Goal: Task Accomplishment & Management: Manage account settings

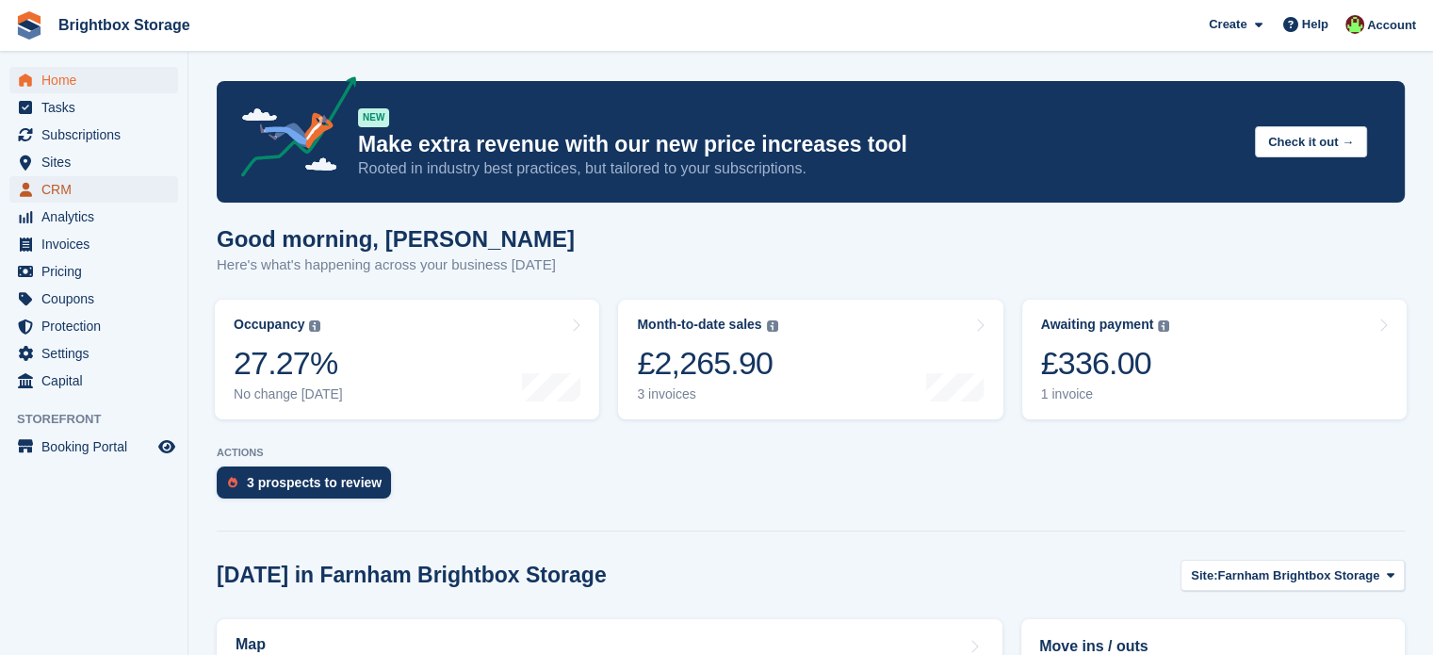
click at [53, 196] on span "CRM" at bounding box center [97, 189] width 113 height 26
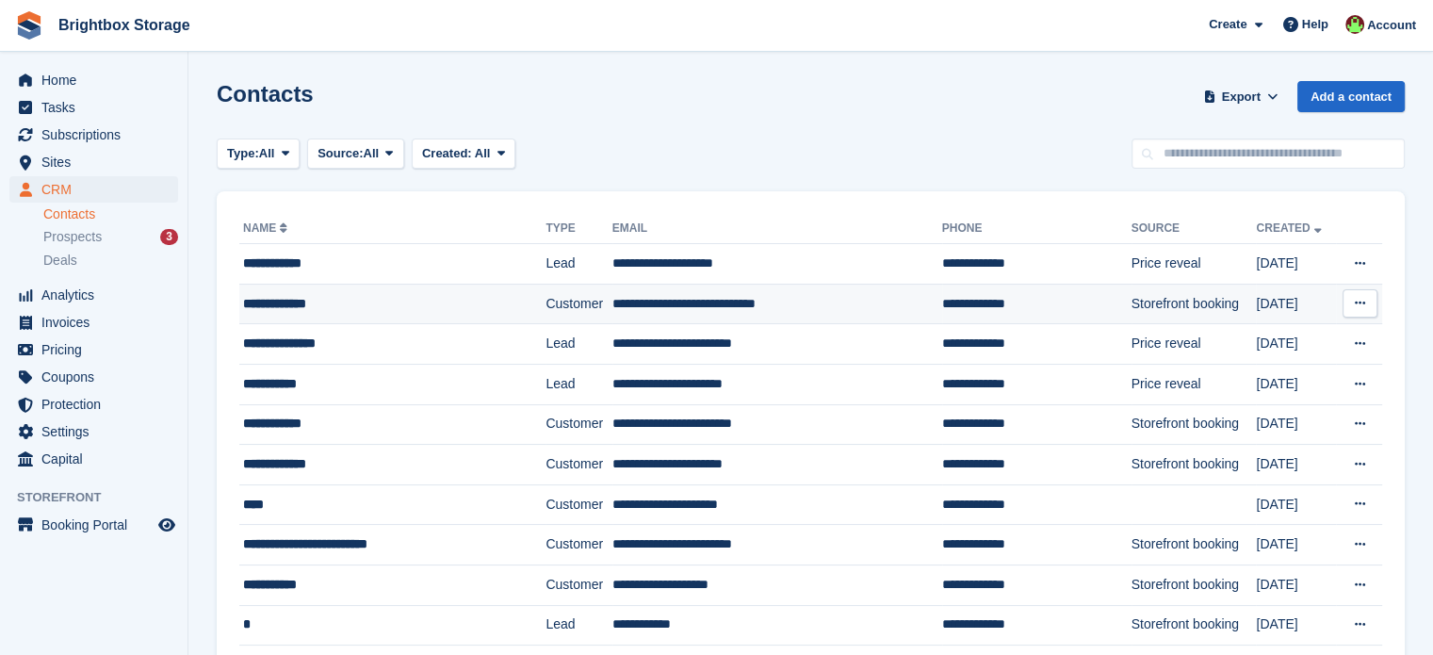
click at [942, 295] on td "**********" at bounding box center [1036, 304] width 189 height 41
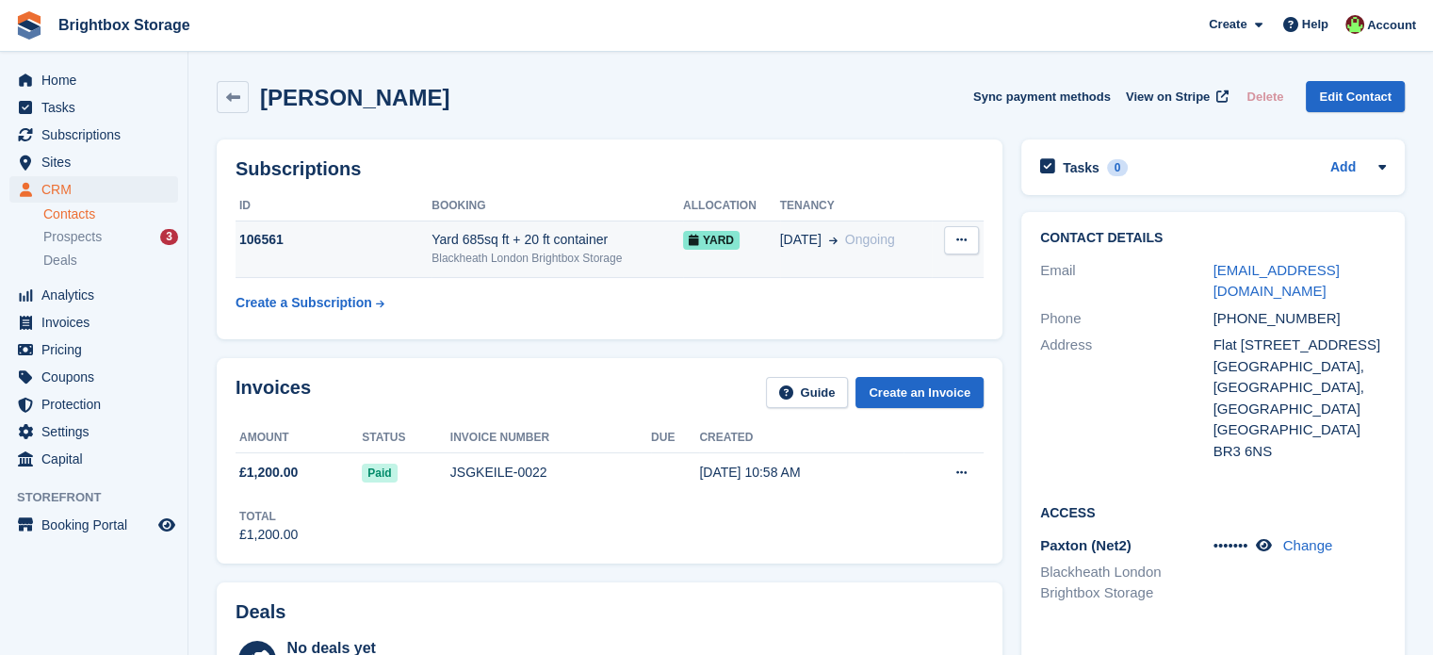
click at [966, 240] on button at bounding box center [961, 240] width 35 height 28
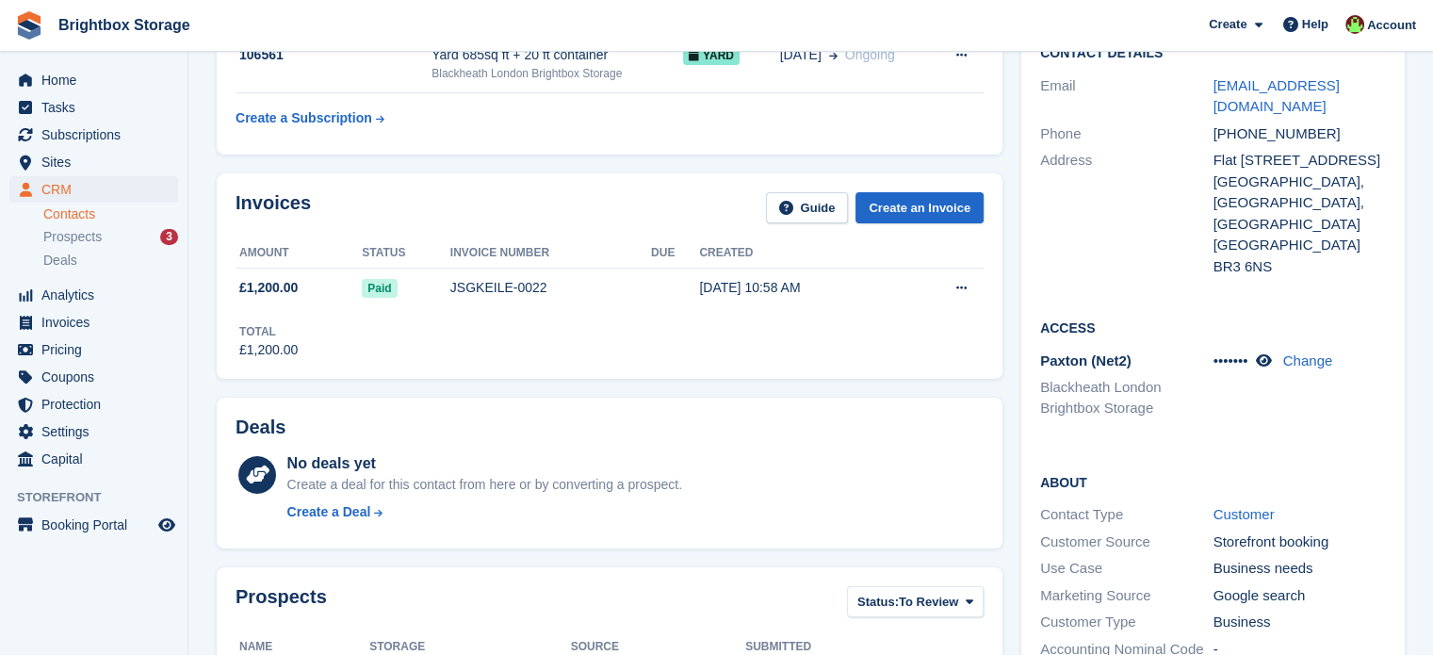
scroll to position [188, 0]
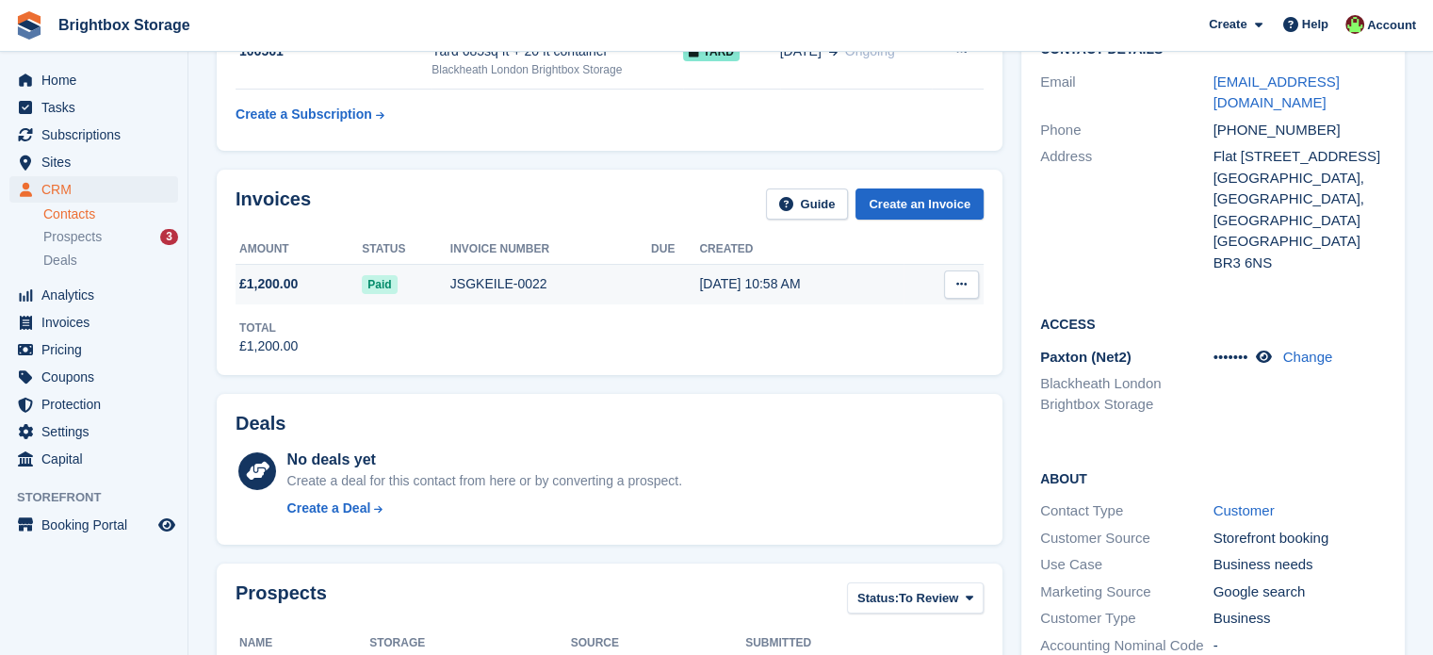
click at [971, 286] on button at bounding box center [961, 284] width 35 height 28
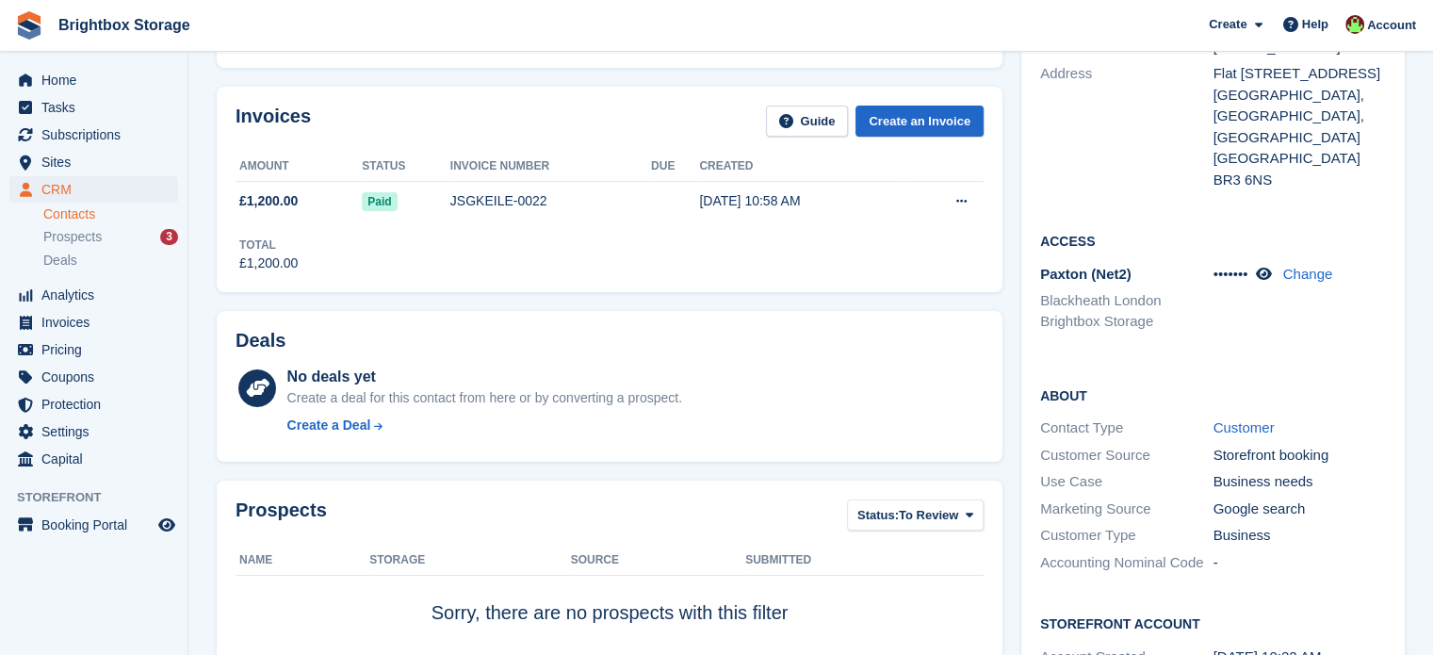
scroll to position [146, 0]
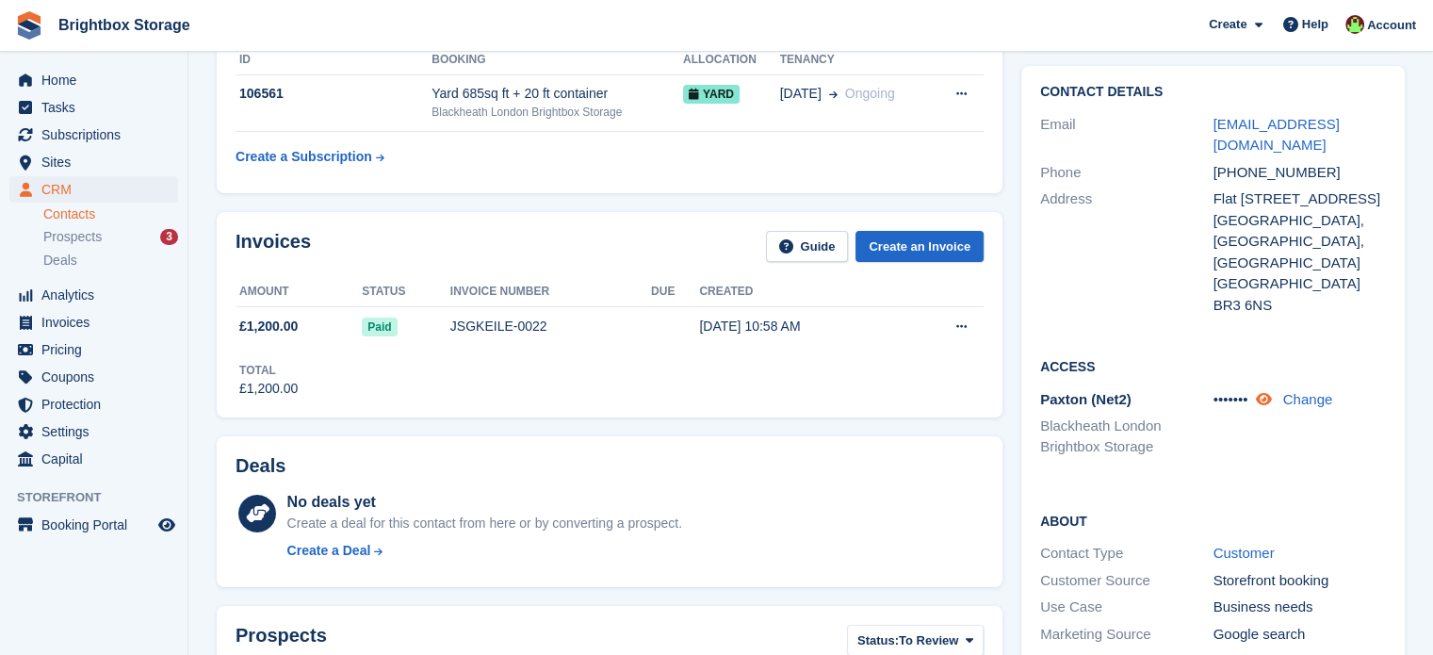
click at [1265, 399] on icon at bounding box center [1263, 399] width 16 height 14
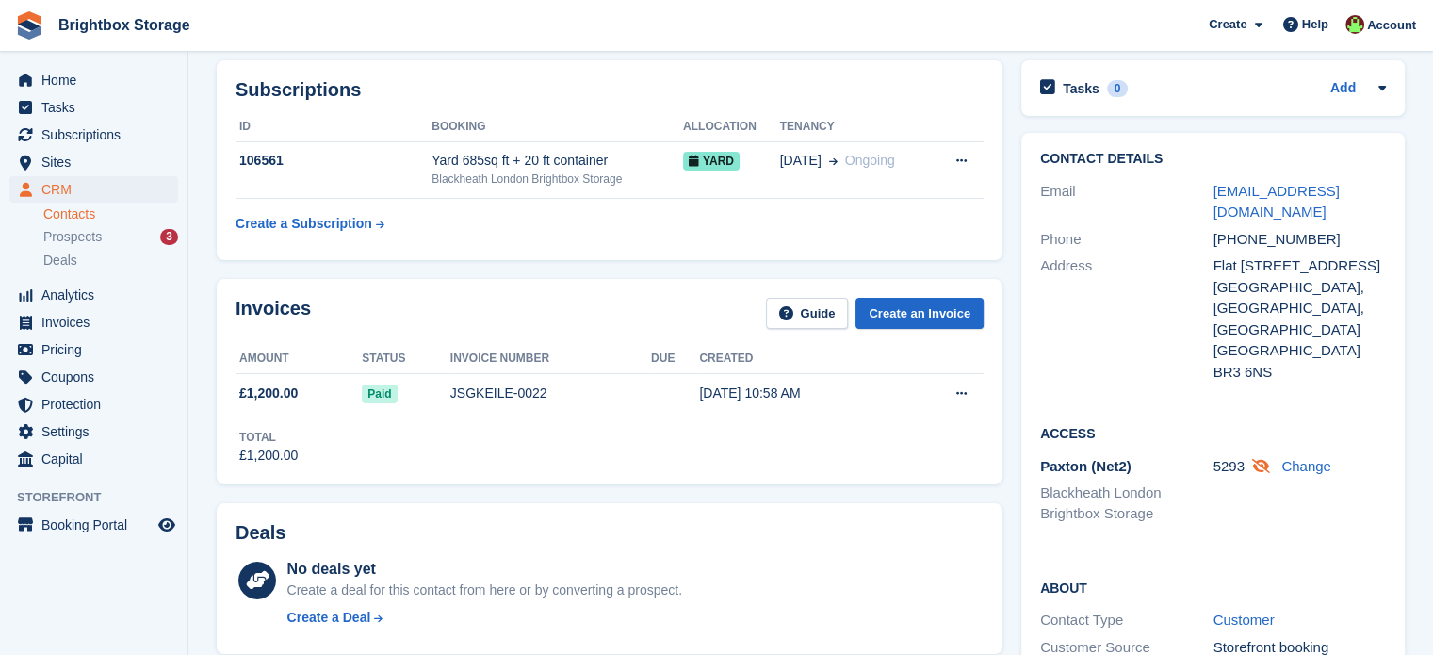
scroll to position [0, 0]
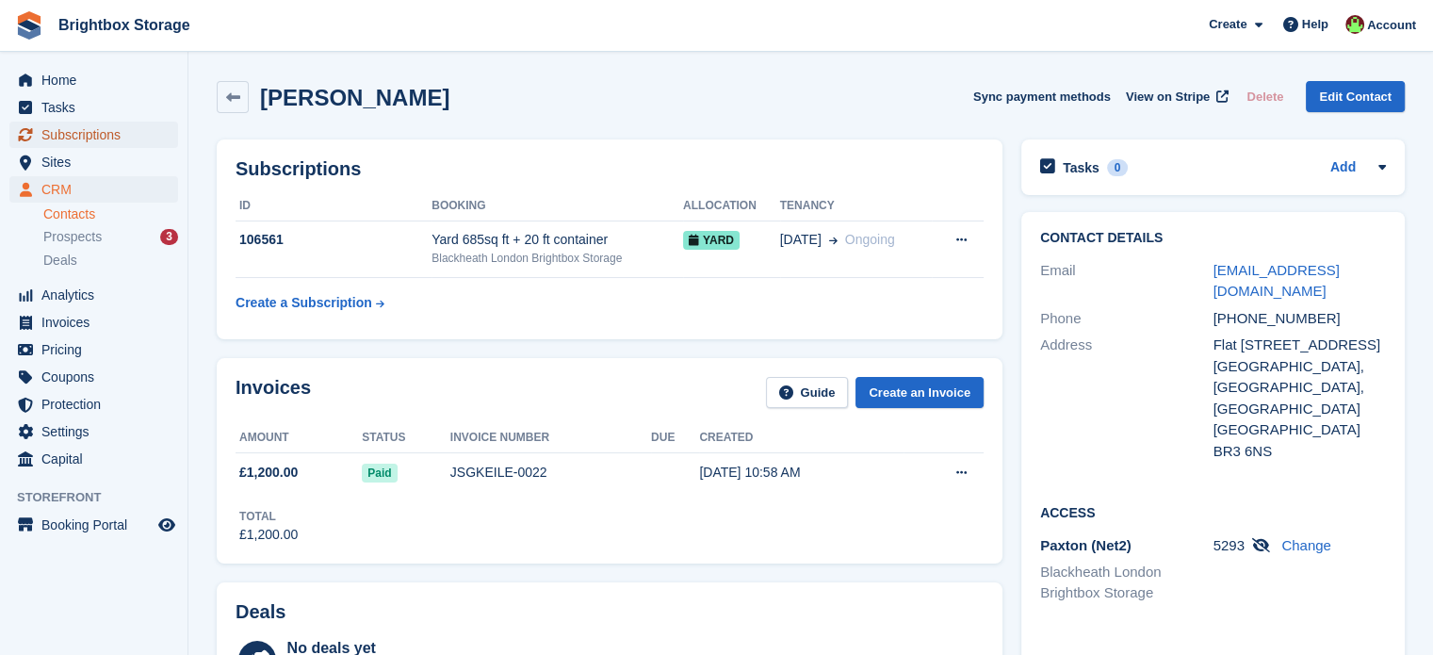
click at [60, 144] on span "Subscriptions" at bounding box center [97, 135] width 113 height 26
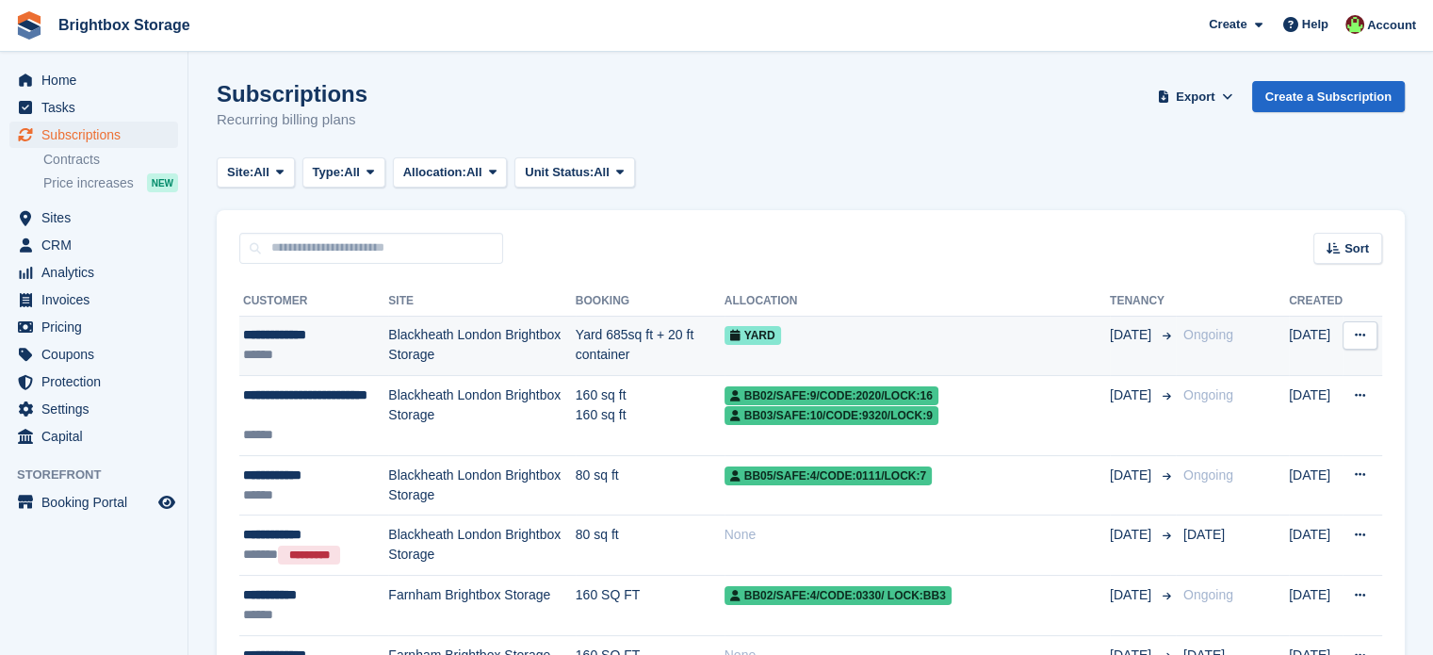
click at [848, 349] on td "YARD" at bounding box center [916, 346] width 385 height 60
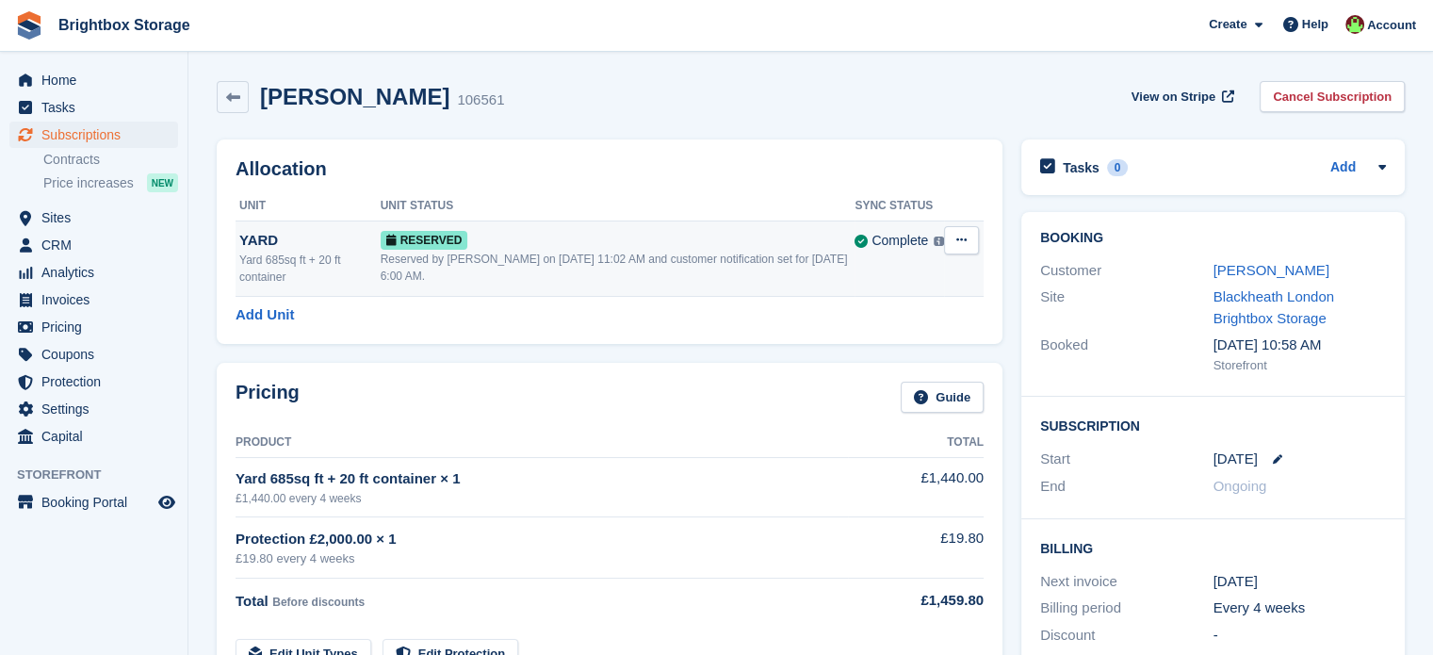
click at [964, 240] on icon at bounding box center [961, 240] width 10 height 12
click at [916, 279] on p "Grant Early Access" at bounding box center [888, 277] width 164 height 24
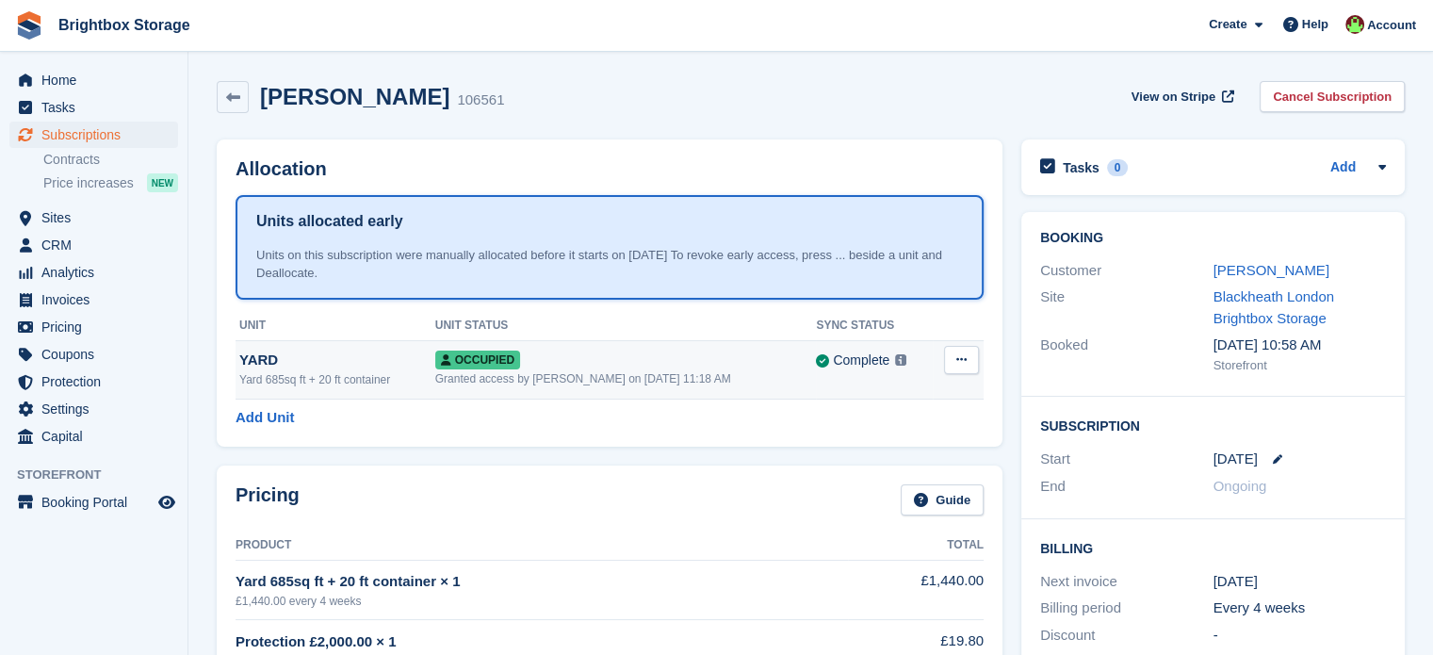
click at [964, 365] on button at bounding box center [961, 360] width 35 height 28
click at [964, 365] on icon at bounding box center [961, 359] width 10 height 12
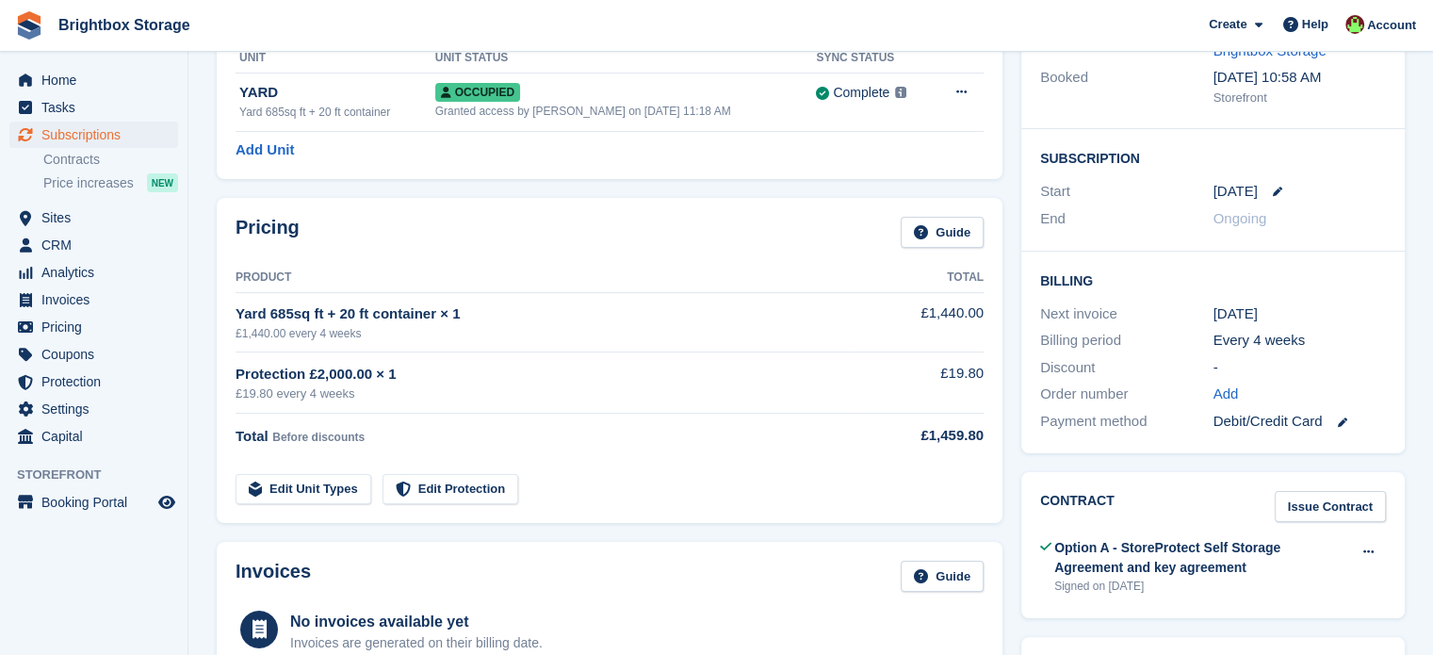
scroll to position [65, 0]
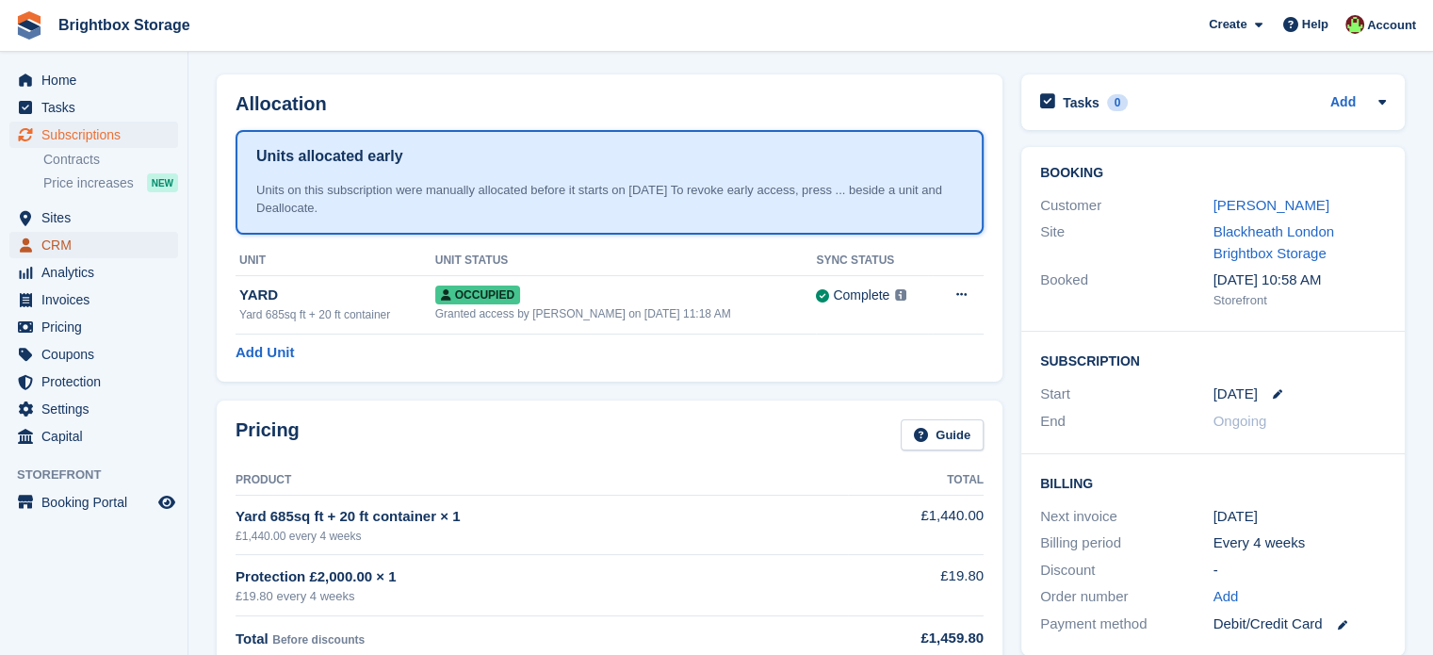
click at [80, 245] on span "CRM" at bounding box center [97, 245] width 113 height 26
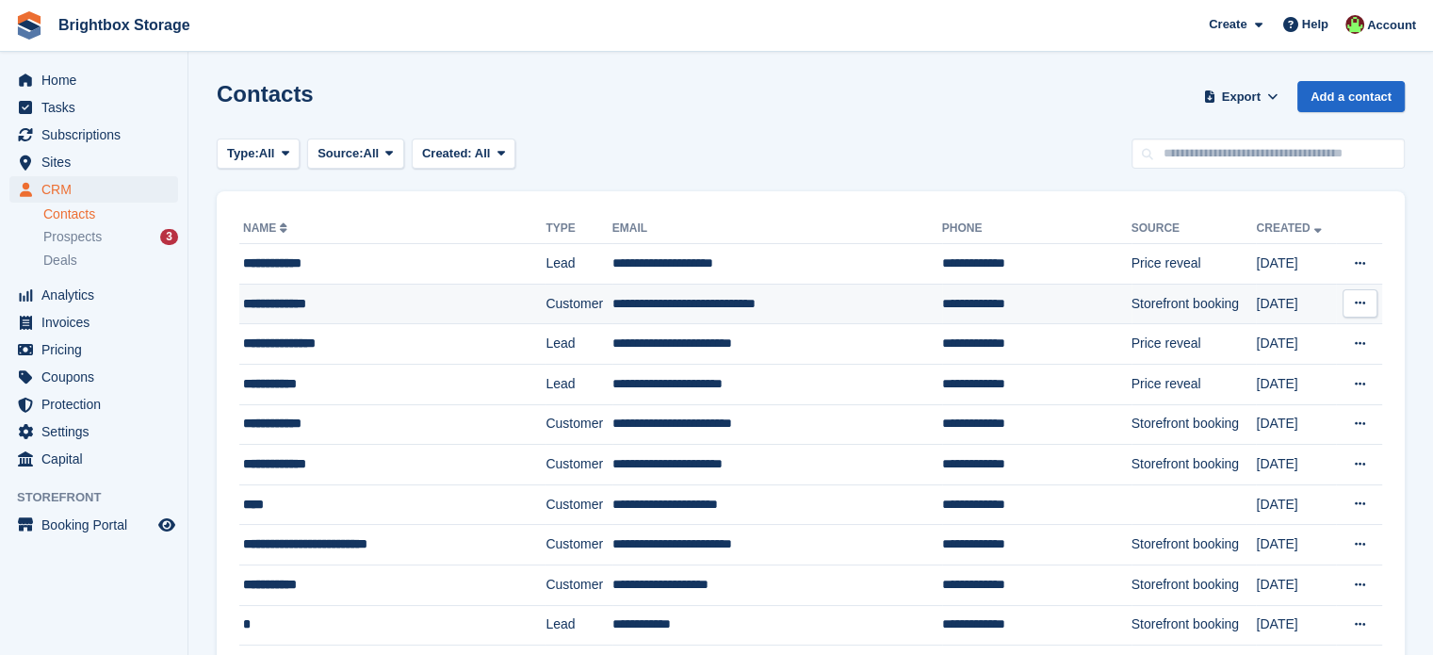
click at [501, 304] on div "**********" at bounding box center [373, 304] width 260 height 20
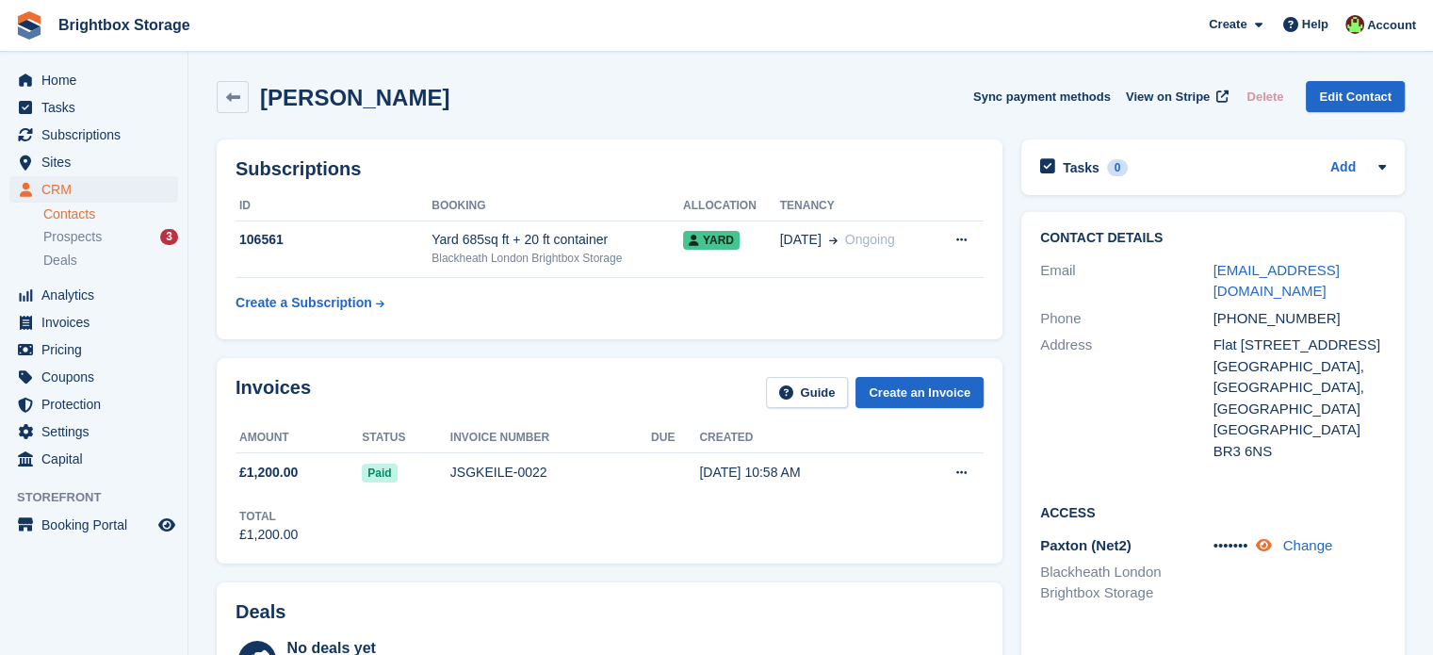
click at [1266, 548] on icon at bounding box center [1263, 545] width 16 height 14
click at [75, 88] on span "Home" at bounding box center [97, 80] width 113 height 26
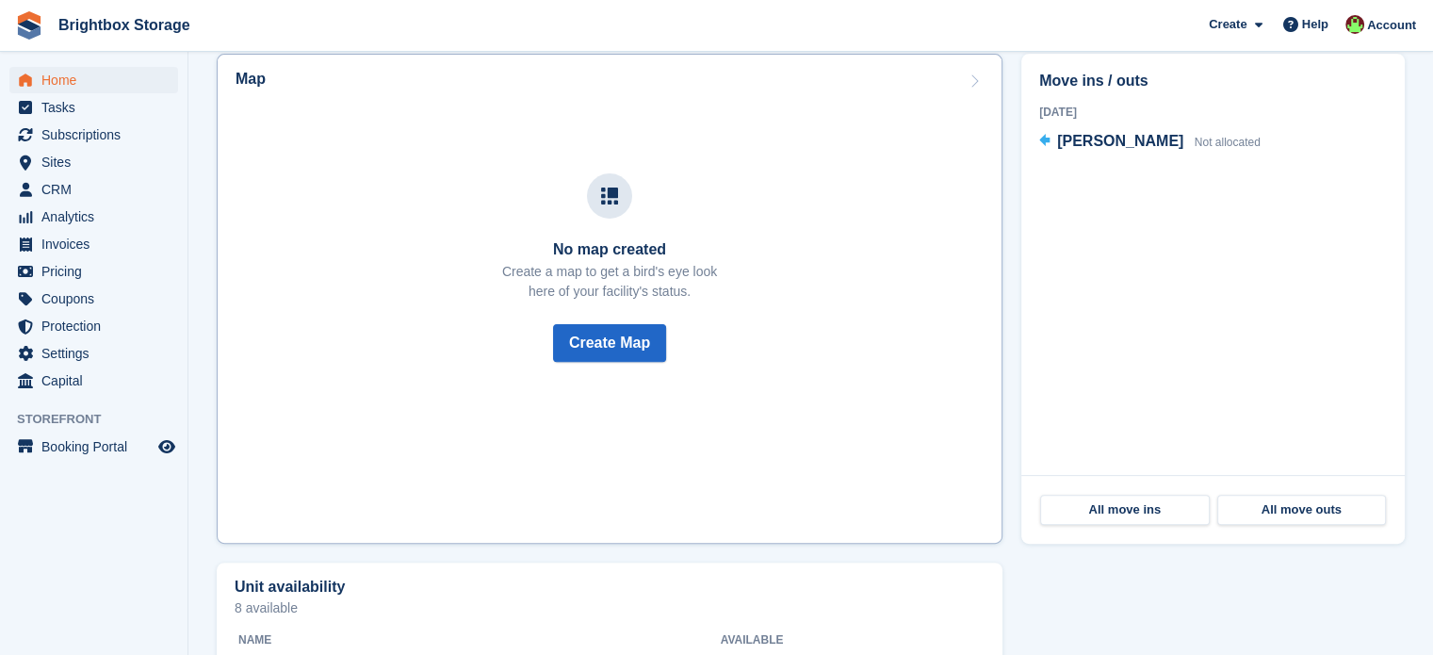
scroll to position [283, 0]
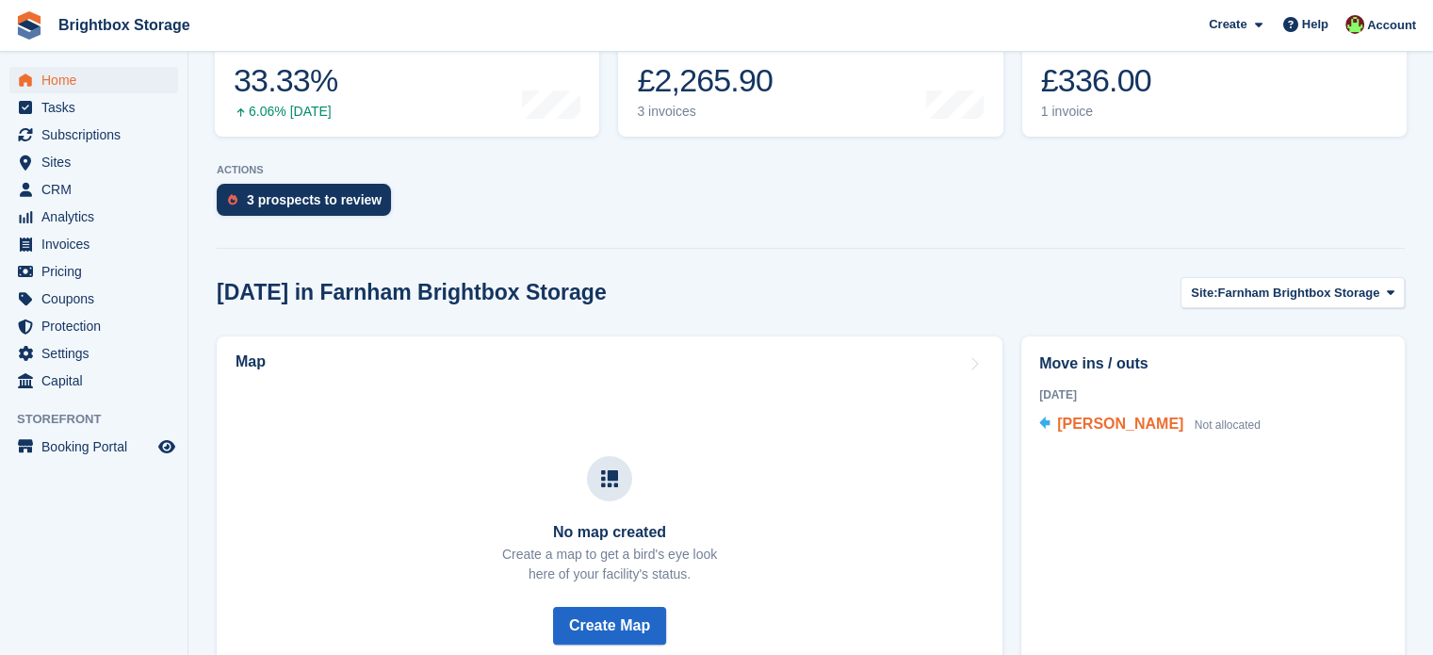
click at [1123, 428] on span "[PERSON_NAME]" at bounding box center [1120, 423] width 126 height 16
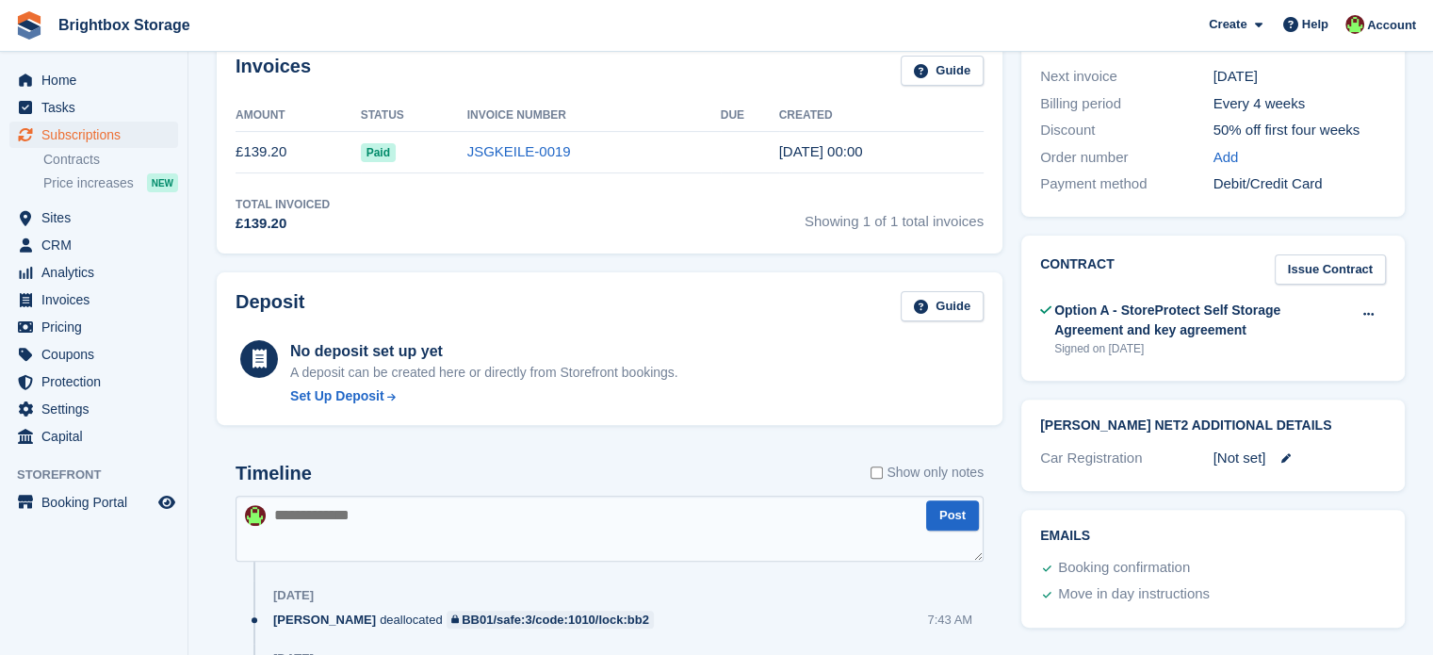
scroll to position [377, 0]
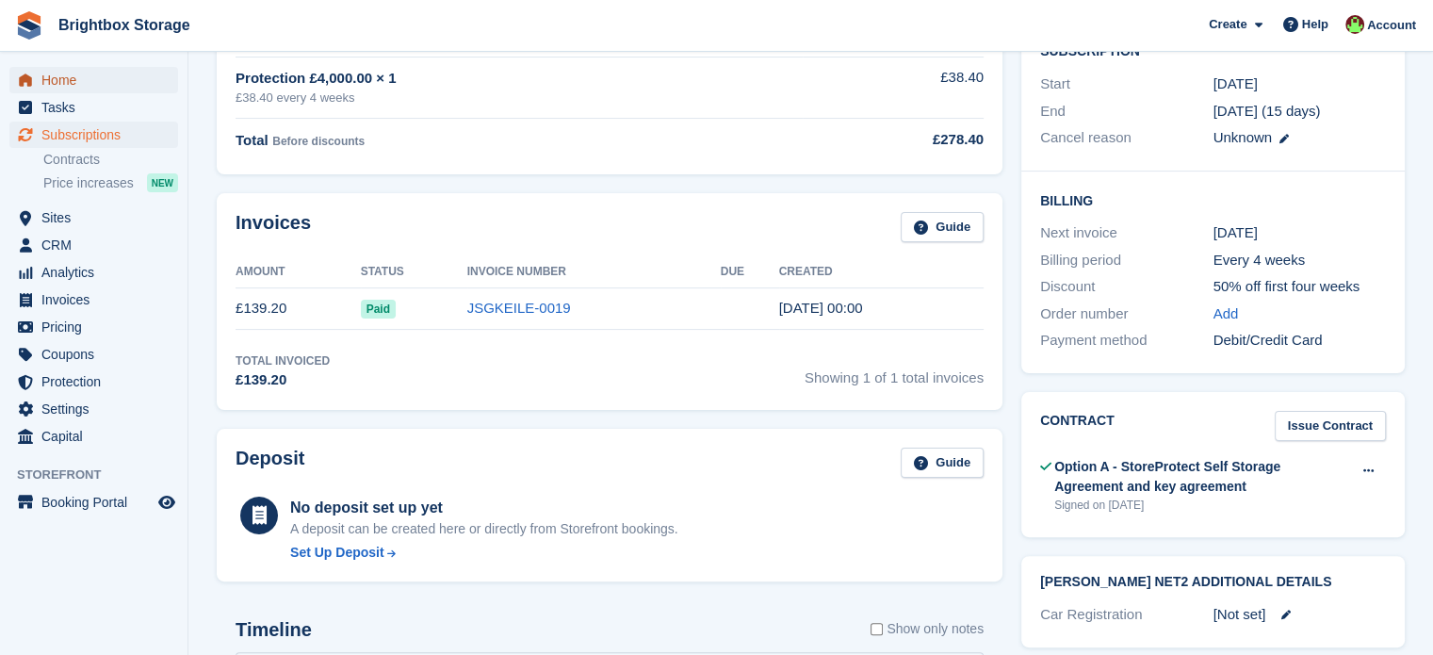
click at [63, 79] on span "Home" at bounding box center [97, 80] width 113 height 26
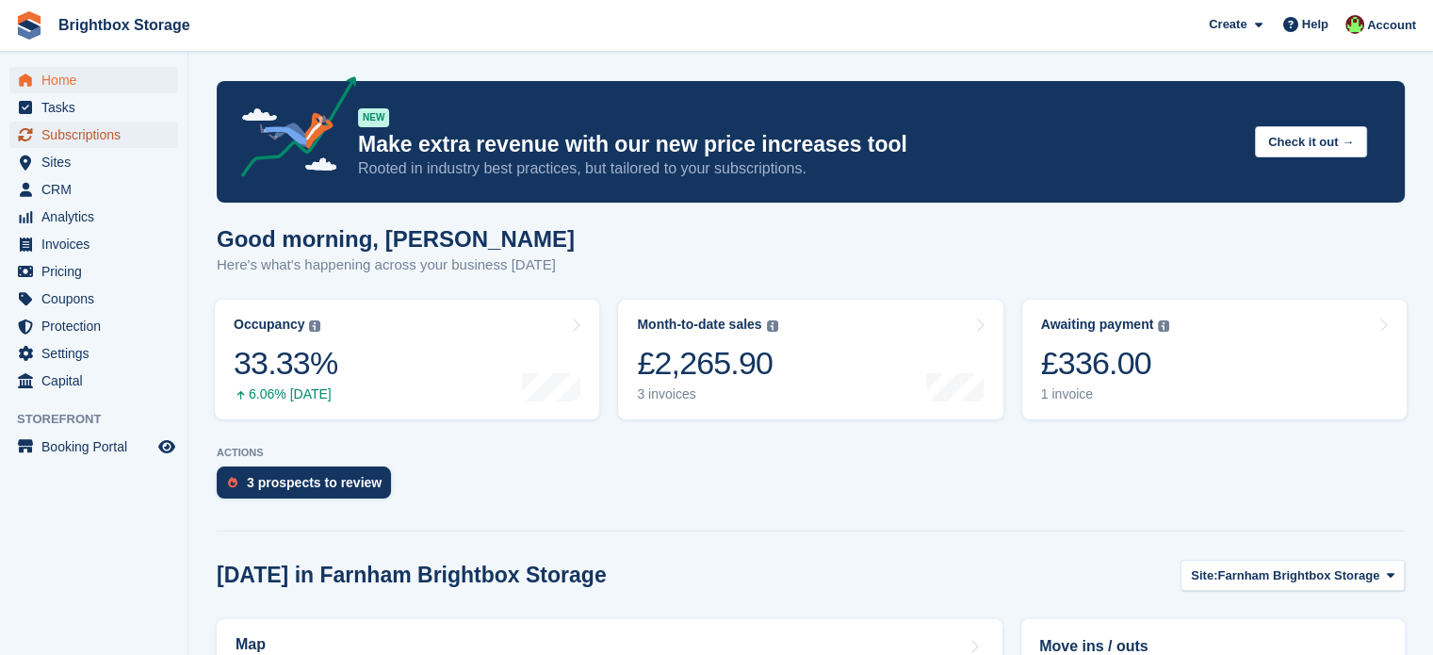
click at [65, 138] on span "Subscriptions" at bounding box center [97, 135] width 113 height 26
